Goal: Obtain resource: Obtain resource

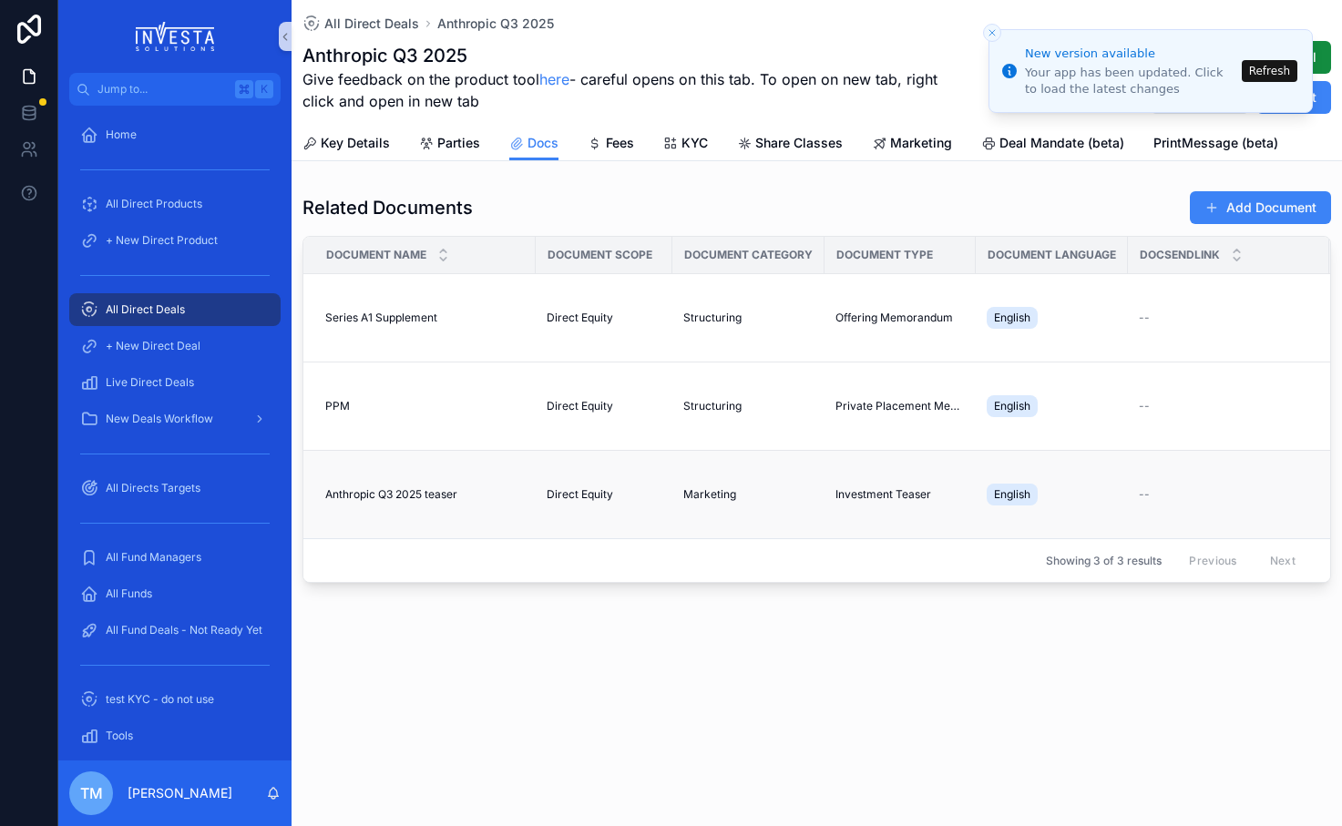
click at [416, 494] on span "Anthropic Q3 2025 teaser" at bounding box center [391, 494] width 132 height 15
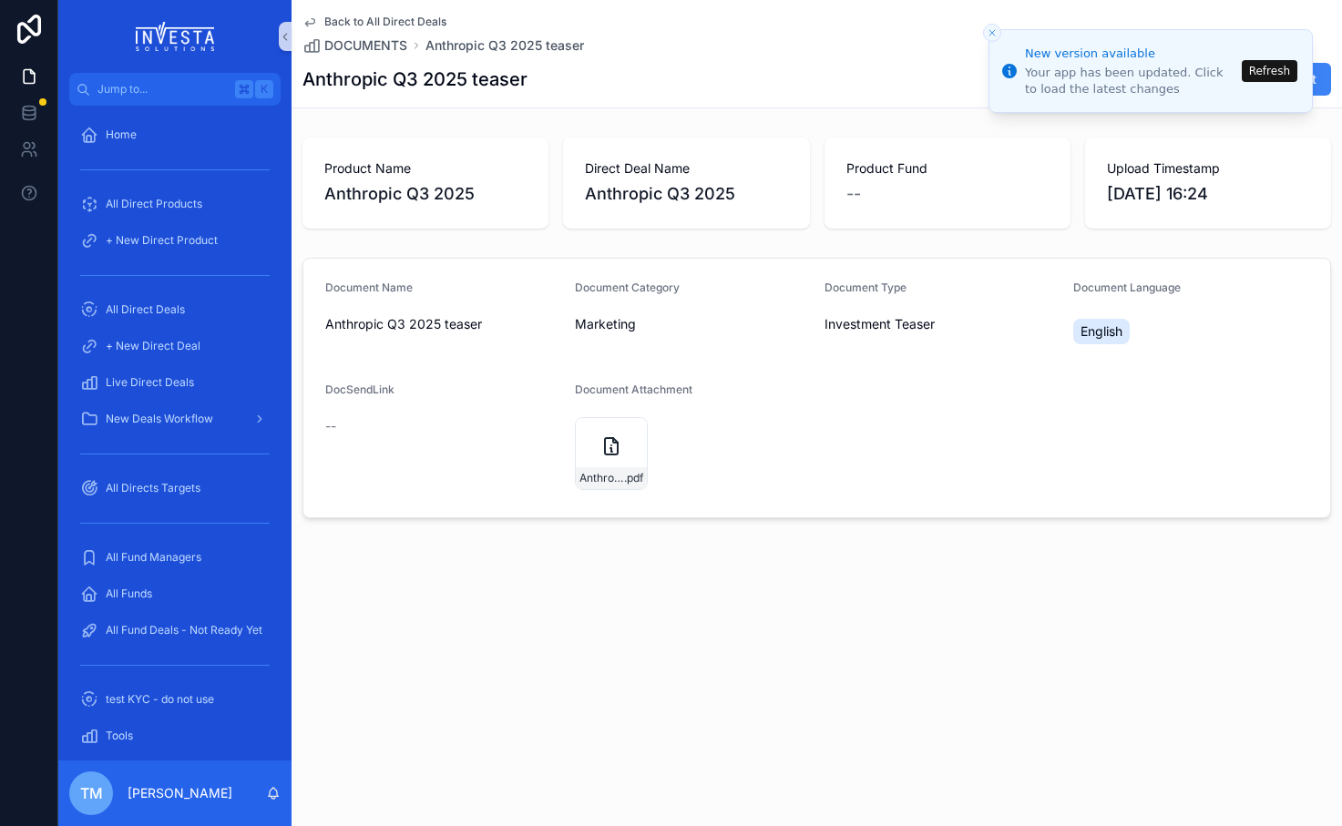
click at [1025, 347] on div "Document Type Investment Teaser" at bounding box center [941, 317] width 235 height 73
click at [504, 41] on span "Anthropic Q3 2025 teaser" at bounding box center [504, 45] width 158 height 18
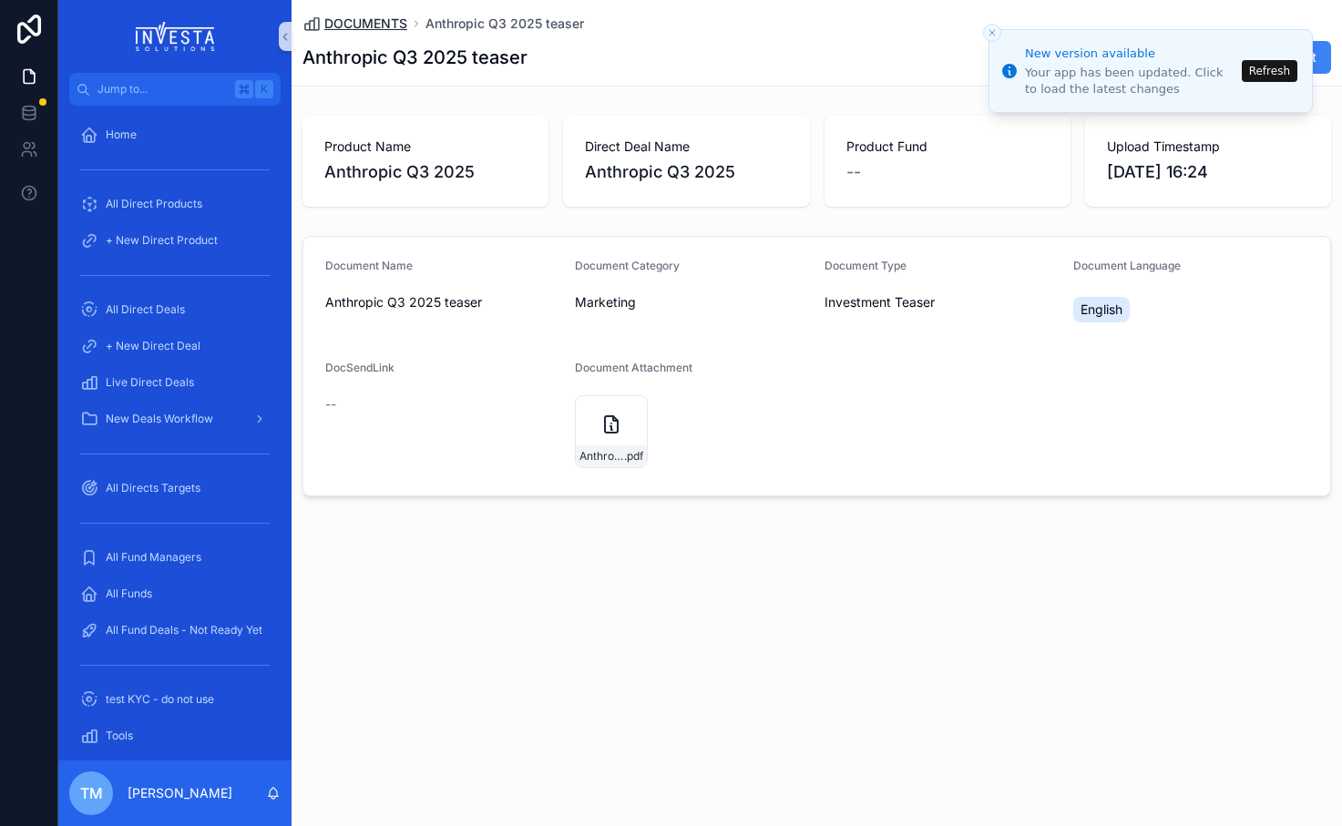
click at [372, 21] on span "DOCUMENTS" at bounding box center [365, 24] width 83 height 18
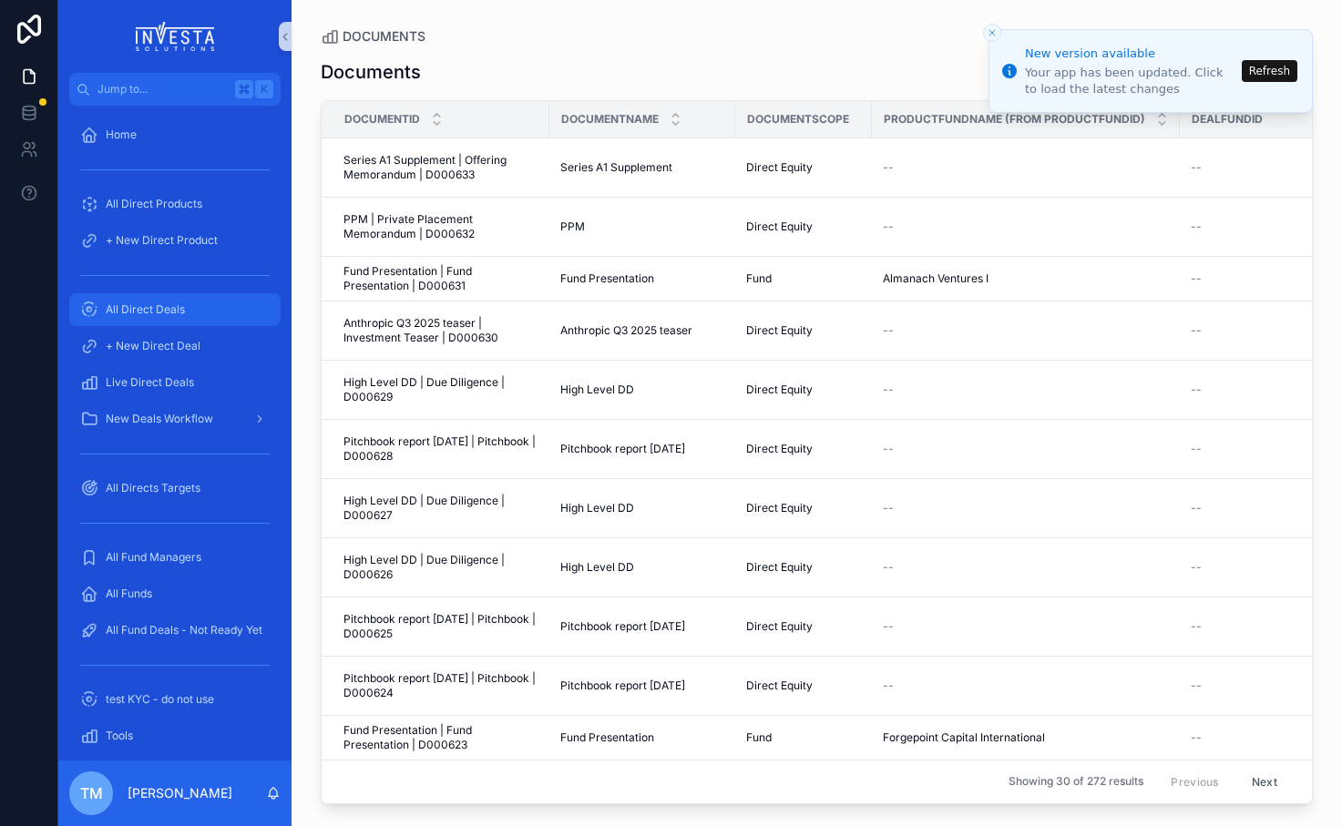
click at [168, 311] on span "All Direct Deals" at bounding box center [145, 309] width 79 height 15
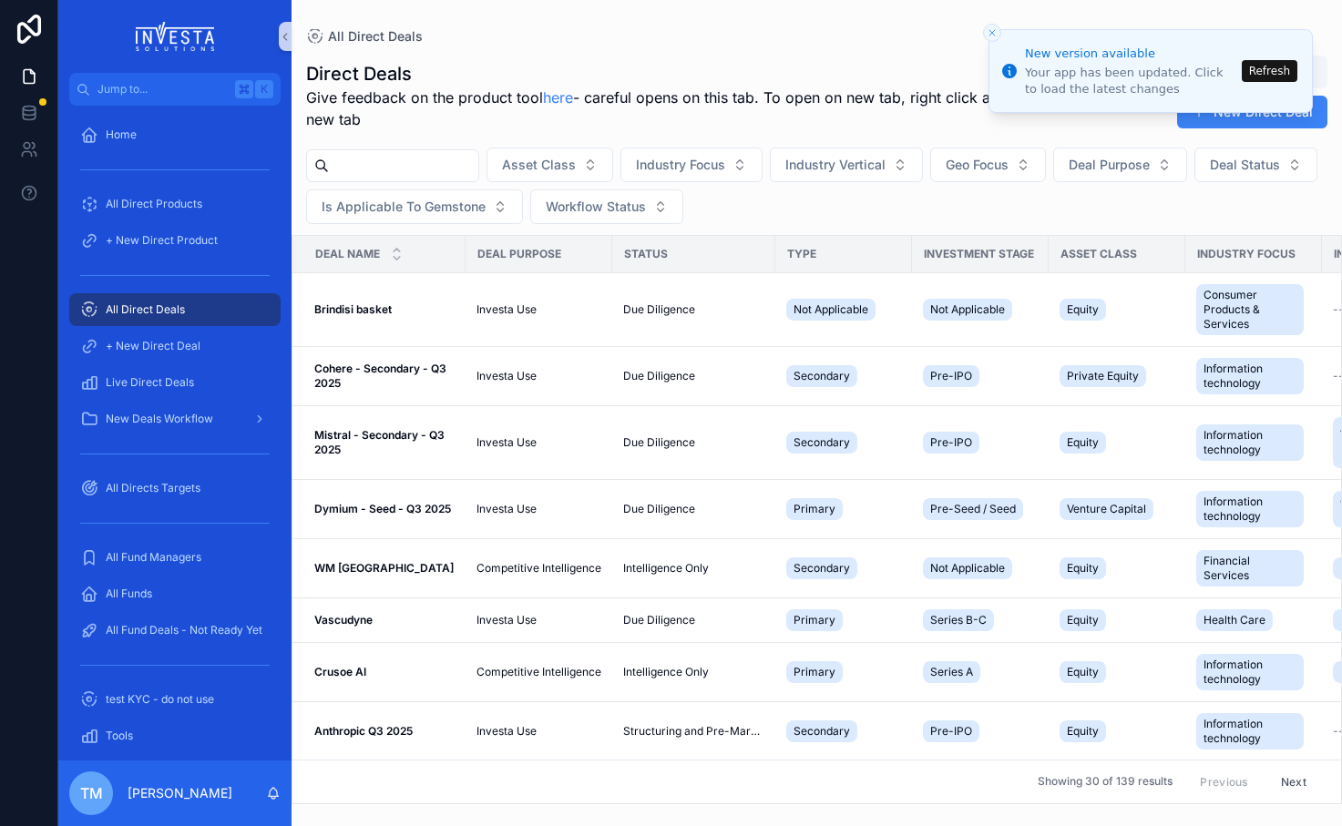
click at [378, 159] on input "scrollable content" at bounding box center [403, 166] width 149 height 26
type input "*****"
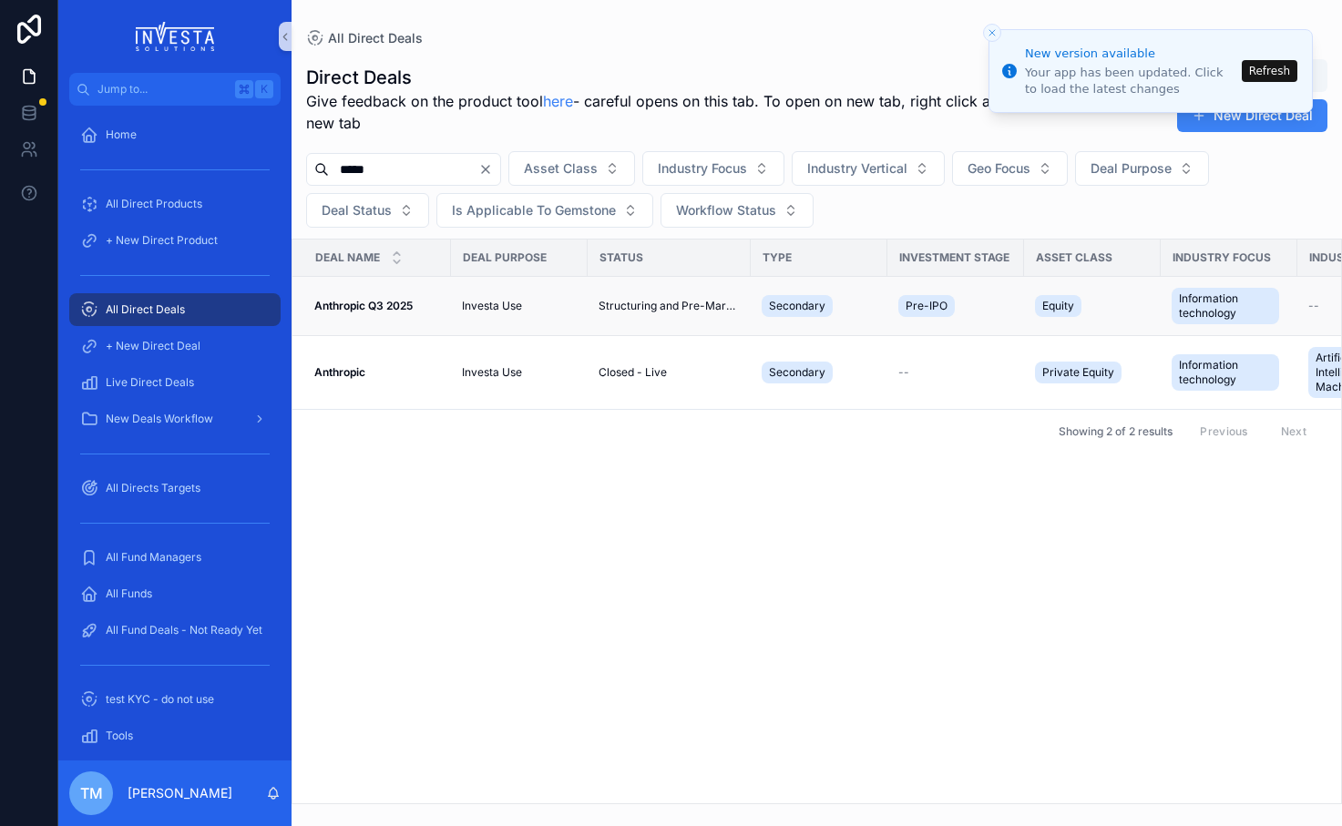
click at [359, 307] on strong "Anthropic Q3 2025" at bounding box center [363, 306] width 98 height 14
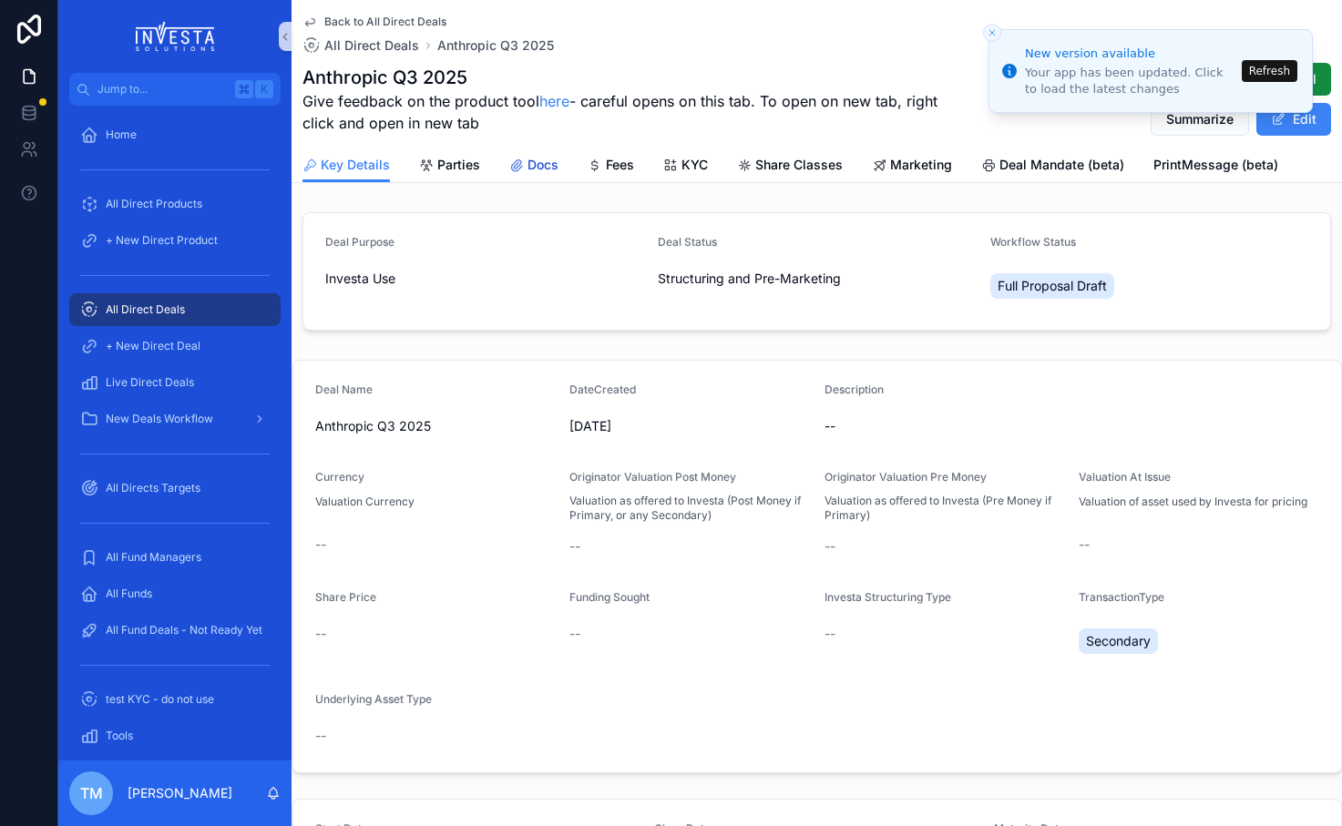
click at [547, 162] on span "Docs" at bounding box center [542, 165] width 31 height 18
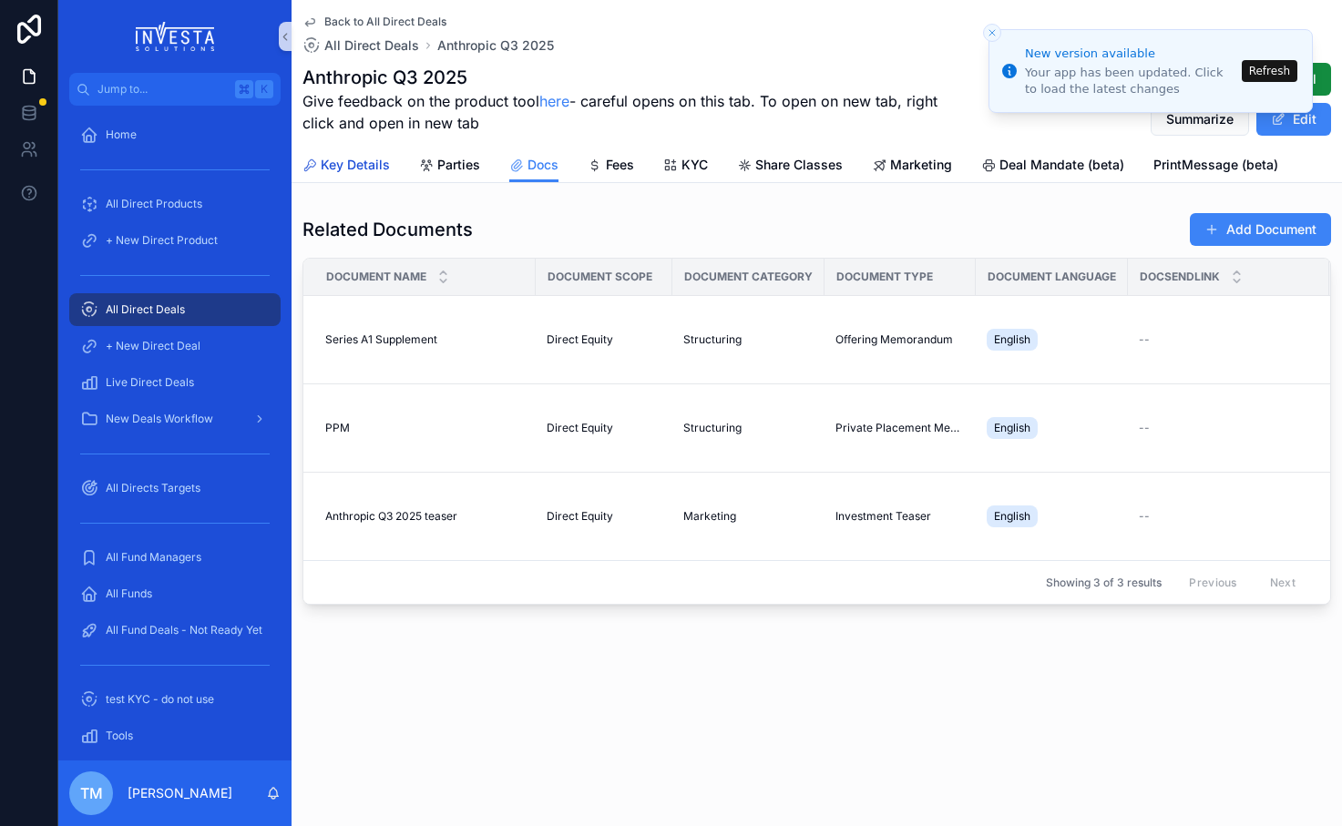
click at [360, 170] on span "Key Details" at bounding box center [355, 165] width 69 height 18
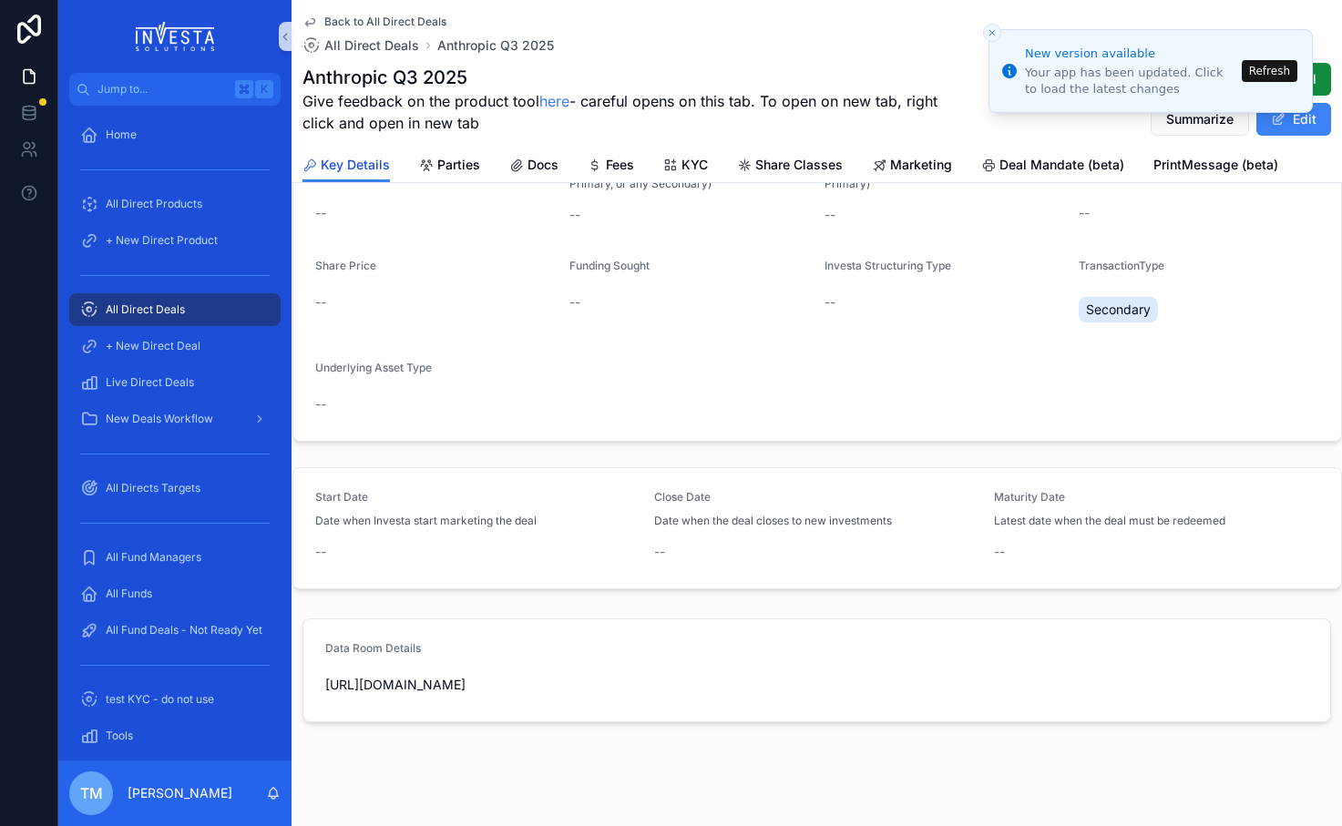
scroll to position [370, 0]
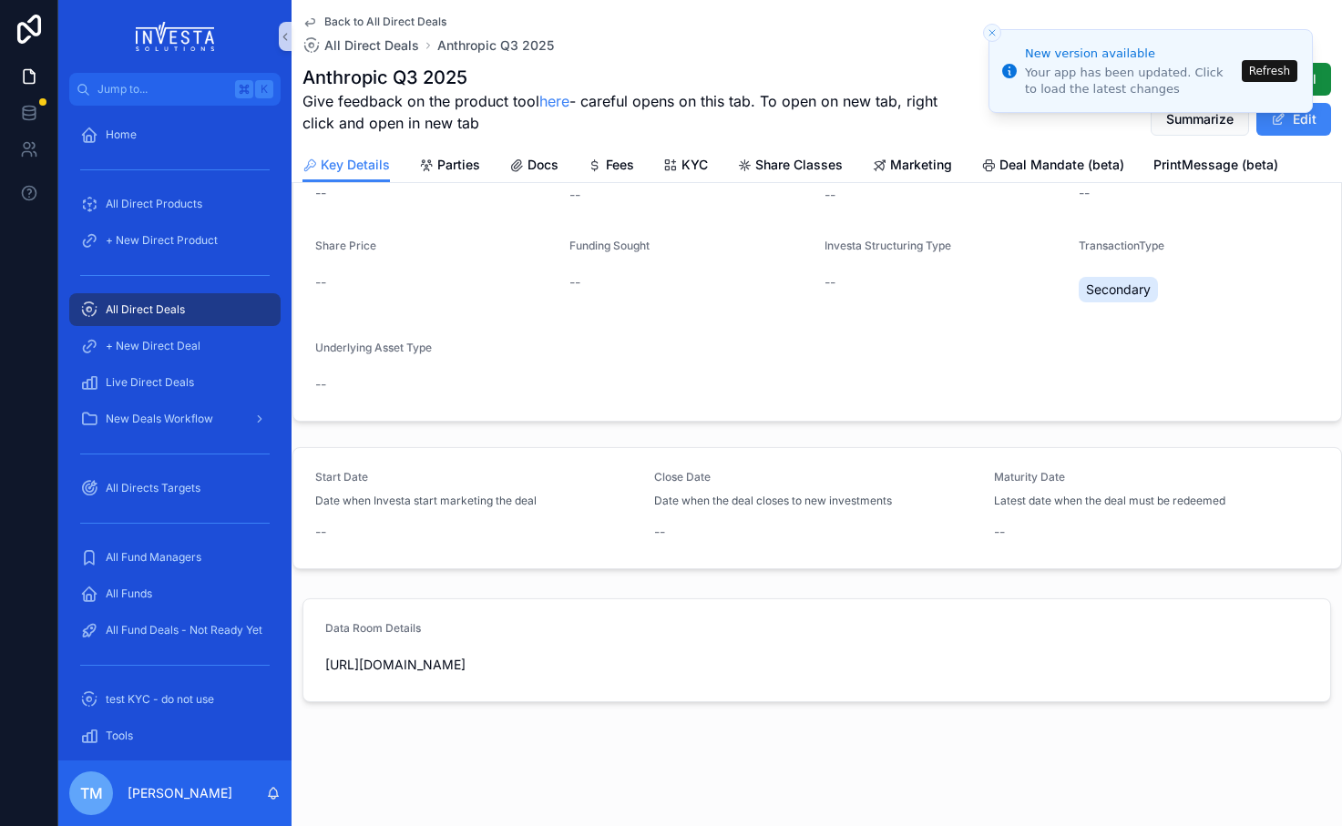
click at [494, 656] on span "[URL][DOMAIN_NAME]" at bounding box center [816, 665] width 983 height 18
drag, startPoint x: 782, startPoint y: 645, endPoint x: 321, endPoint y: 647, distance: 461.8
click at [321, 647] on form "Data Room Details [URL][DOMAIN_NAME]" at bounding box center [816, 650] width 1027 height 102
copy span "[URL][DOMAIN_NAME]"
